Goal: Contribute content

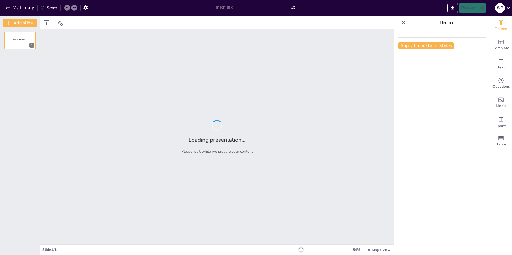
type input "Fundamentos de Seguridad Informática: Estrategias para Proteger la Información …"
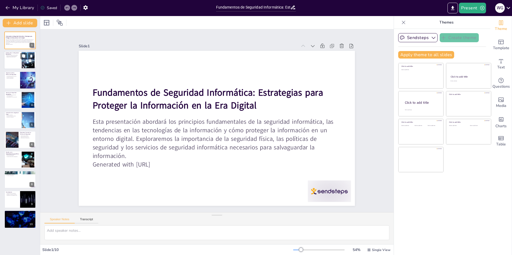
click at [17, 54] on p "Introducción a la Seguridad Informática" at bounding box center [13, 53] width 14 height 3
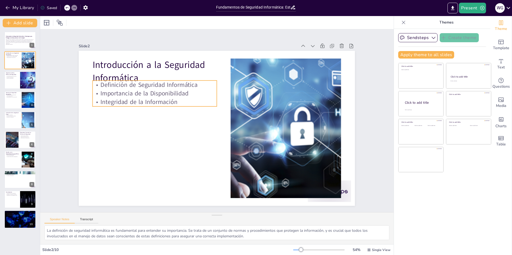
click at [128, 89] on p "Importancia de la Disponibilidad" at bounding box center [155, 93] width 124 height 9
drag, startPoint x: 171, startPoint y: 144, endPoint x: 173, endPoint y: 140, distance: 4.3
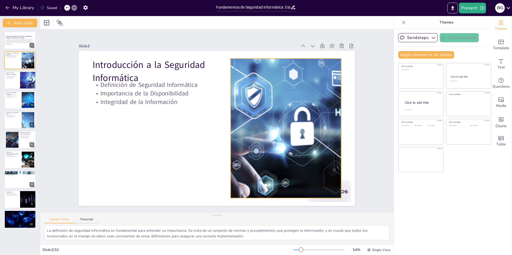
click at [287, 123] on div at bounding box center [284, 136] width 361 height 176
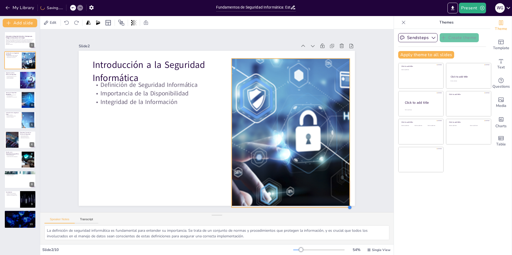
drag, startPoint x: 338, startPoint y: 196, endPoint x: 346, endPoint y: 192, distance: 8.4
click at [346, 192] on div "Introducción a la Seguridad Informática Definición de Seguridad Informática Imp…" at bounding box center [216, 128] width 291 height 183
click at [19, 79] on div at bounding box center [20, 80] width 32 height 18
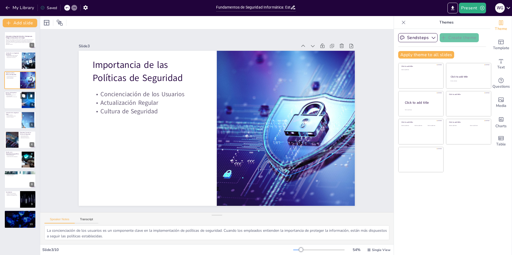
click at [20, 101] on div at bounding box center [20, 100] width 32 height 18
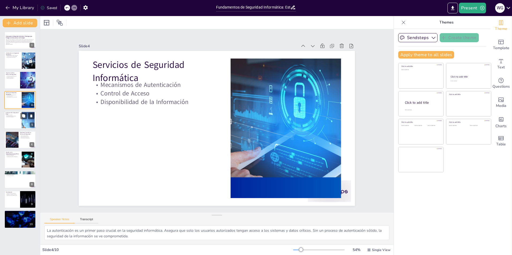
click at [19, 121] on div at bounding box center [20, 120] width 32 height 18
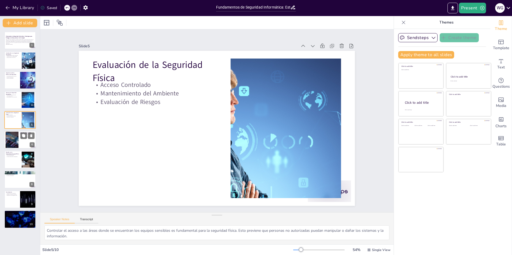
click at [19, 144] on div at bounding box center [20, 140] width 32 height 18
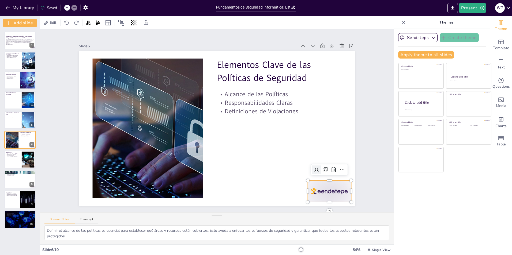
click at [313, 190] on div at bounding box center [321, 203] width 45 height 26
click at [24, 161] on div at bounding box center [28, 160] width 21 height 16
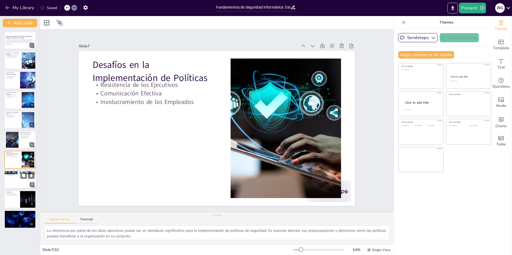
click at [22, 182] on div at bounding box center [20, 180] width 32 height 18
type textarea "Proteger tanto los activos tangibles como intangibles es fundamental para la se…"
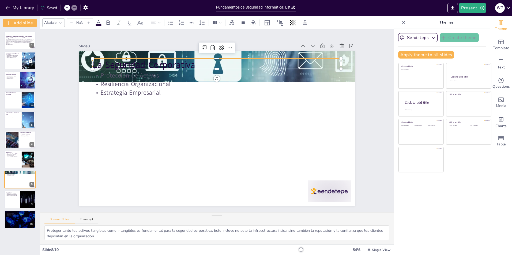
type input "48"
click at [158, 62] on p "La Seguridad Corporativa" at bounding box center [222, 65] width 248 height 39
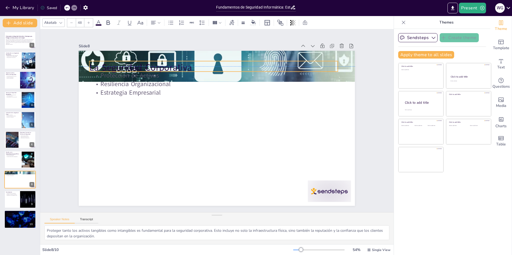
drag, startPoint x: 160, startPoint y: 63, endPoint x: 157, endPoint y: 66, distance: 4.4
click at [157, 66] on p "La Seguridad Corporativa" at bounding box center [213, 67] width 248 height 13
click at [17, 155] on p "Comunicación Efectiva" at bounding box center [13, 155] width 14 height 1
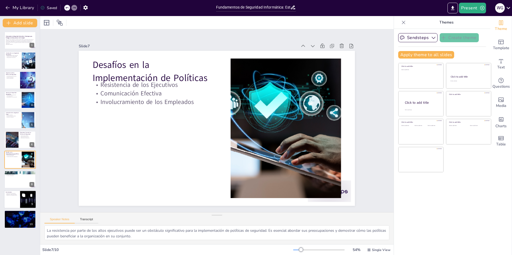
click at [22, 193] on button at bounding box center [23, 195] width 6 height 6
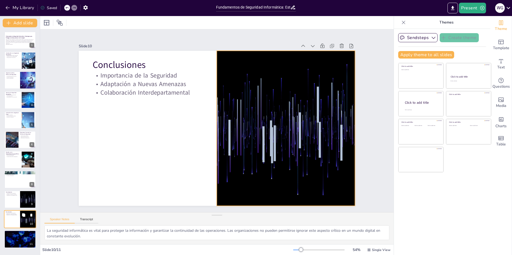
click at [21, 220] on div at bounding box center [28, 220] width 32 height 18
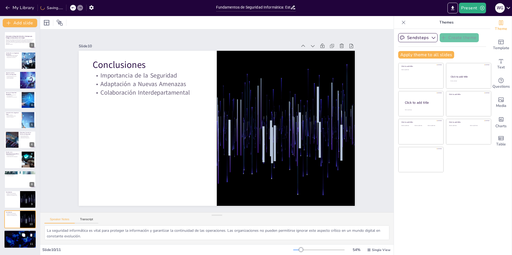
click at [22, 237] on button at bounding box center [23, 235] width 6 height 6
type textarea "Este es el momento para que los participantes planteen sus preguntas. La discus…"
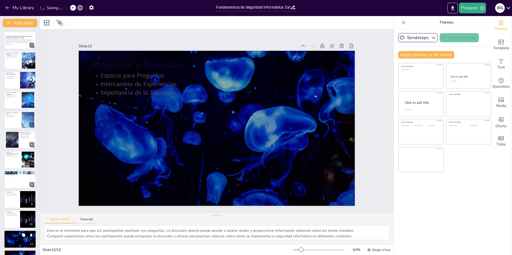
scroll to position [17, 0]
